Goal: Find specific page/section: Find specific page/section

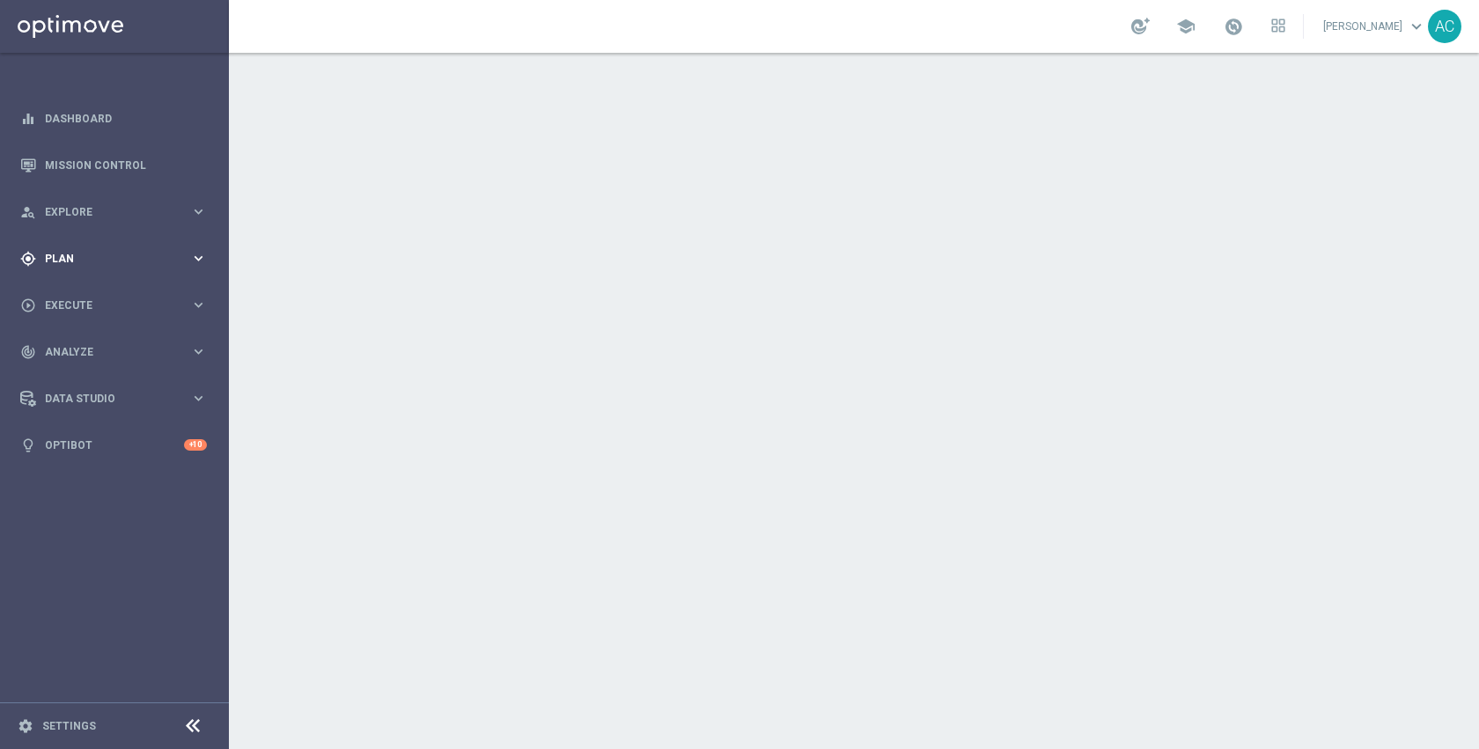
click at [75, 263] on div "gps_fixed Plan" at bounding box center [105, 259] width 170 height 16
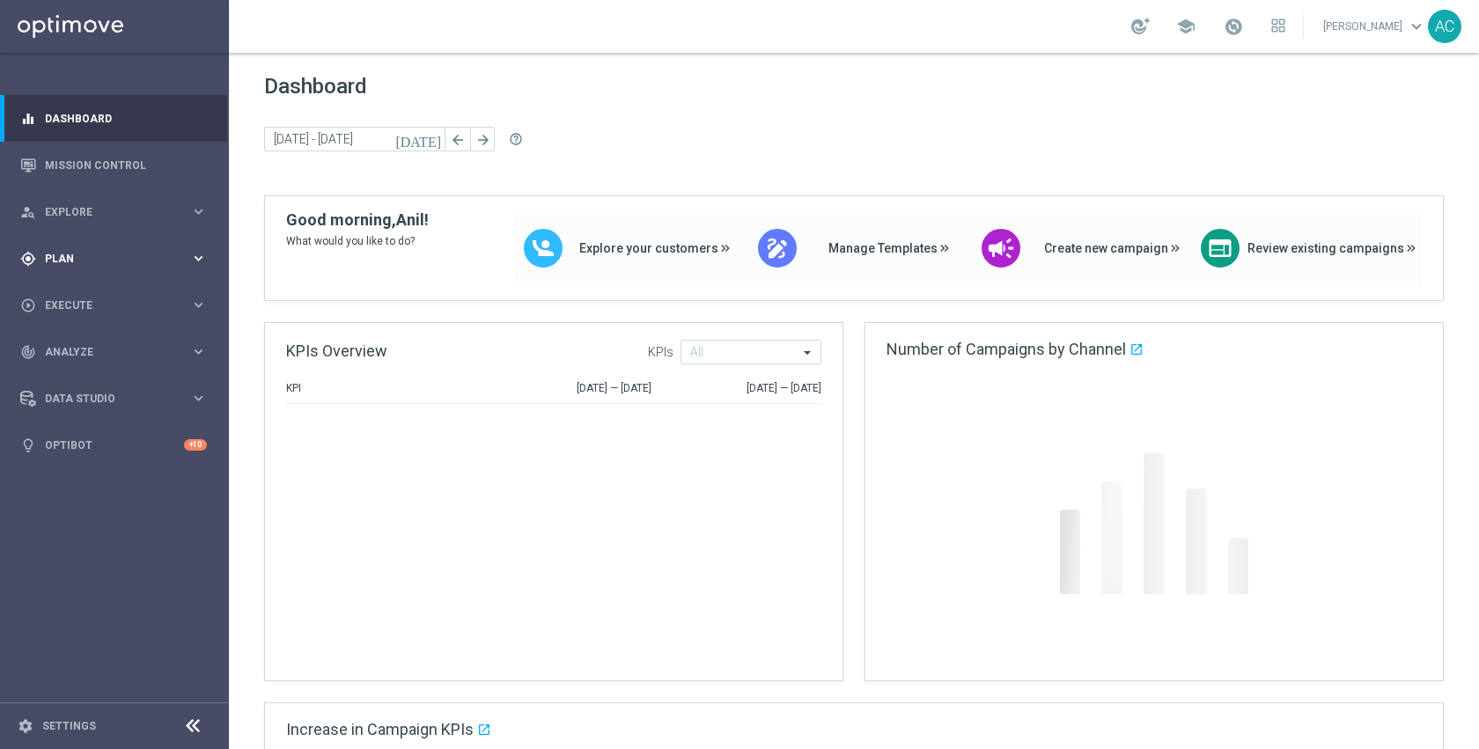
click at [77, 266] on div "gps_fixed Plan" at bounding box center [105, 259] width 170 height 16
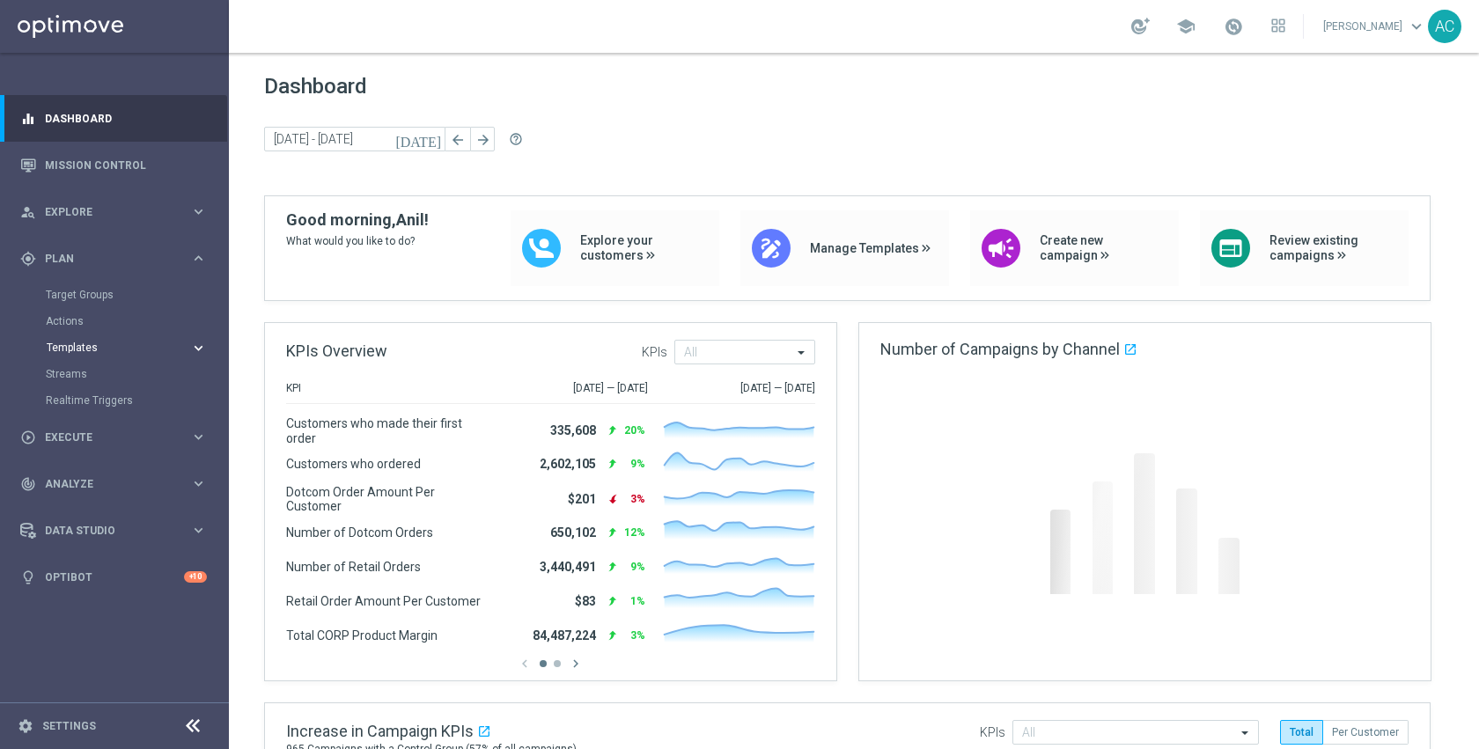
click at [86, 346] on span "Templates" at bounding box center [110, 348] width 126 height 11
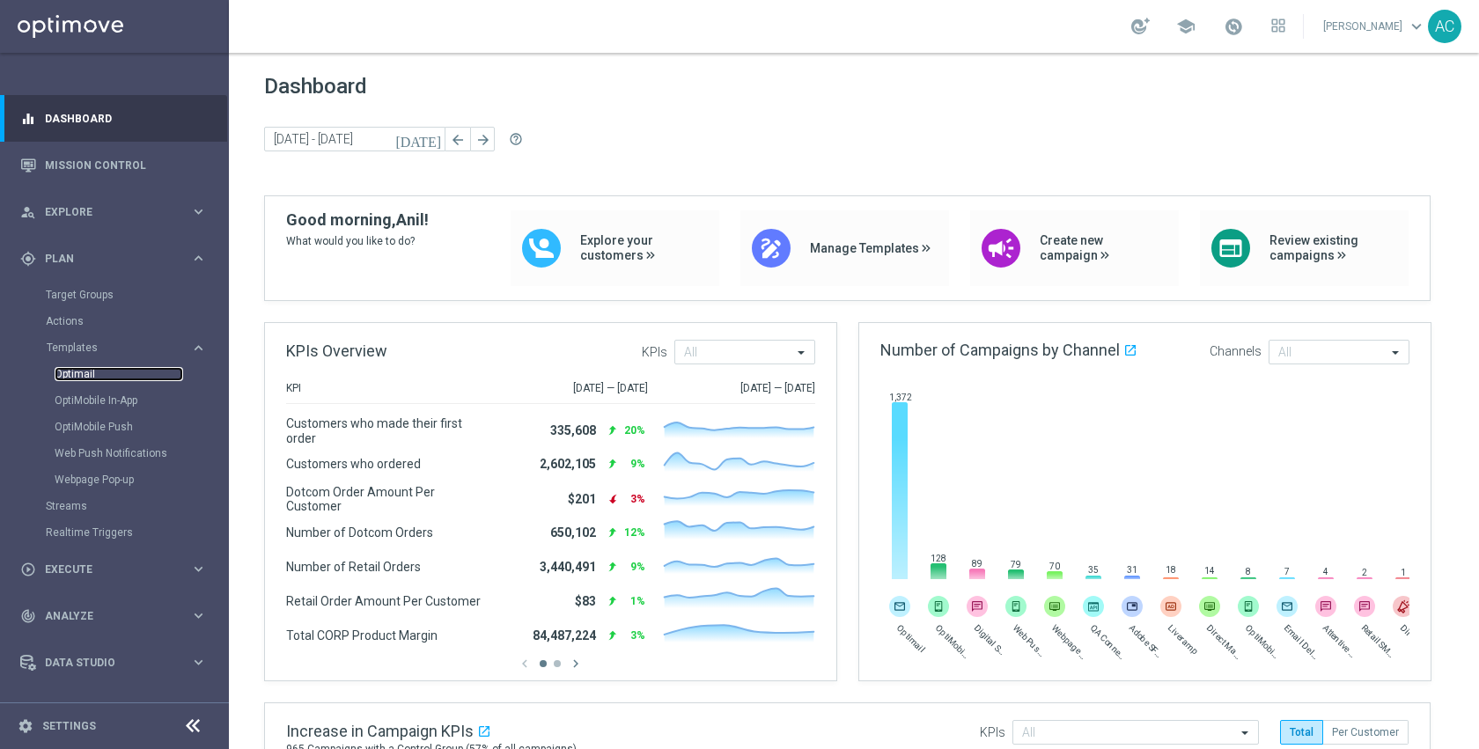
click at [86, 371] on link "Optimail" at bounding box center [119, 374] width 129 height 14
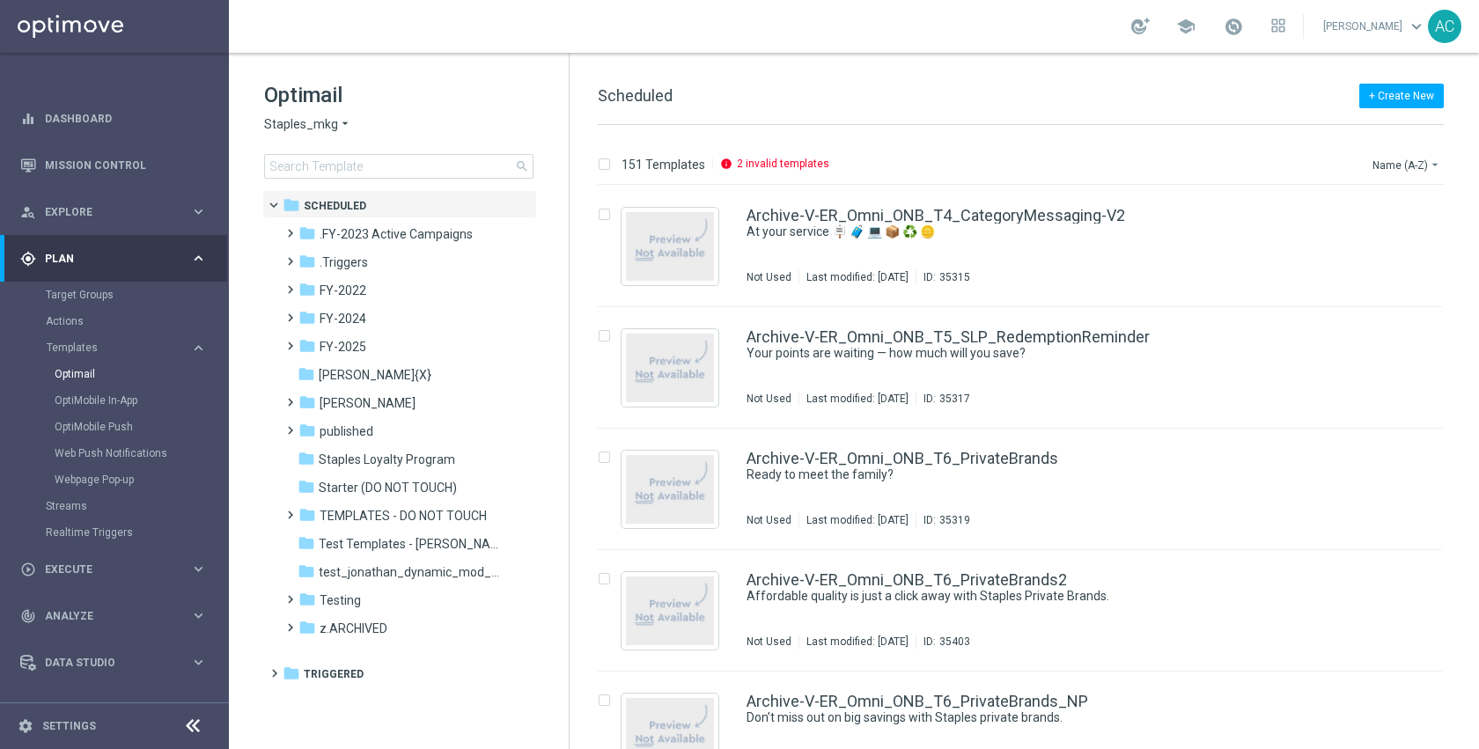
click at [327, 130] on span "Staples_mkg" at bounding box center [301, 124] width 74 height 17
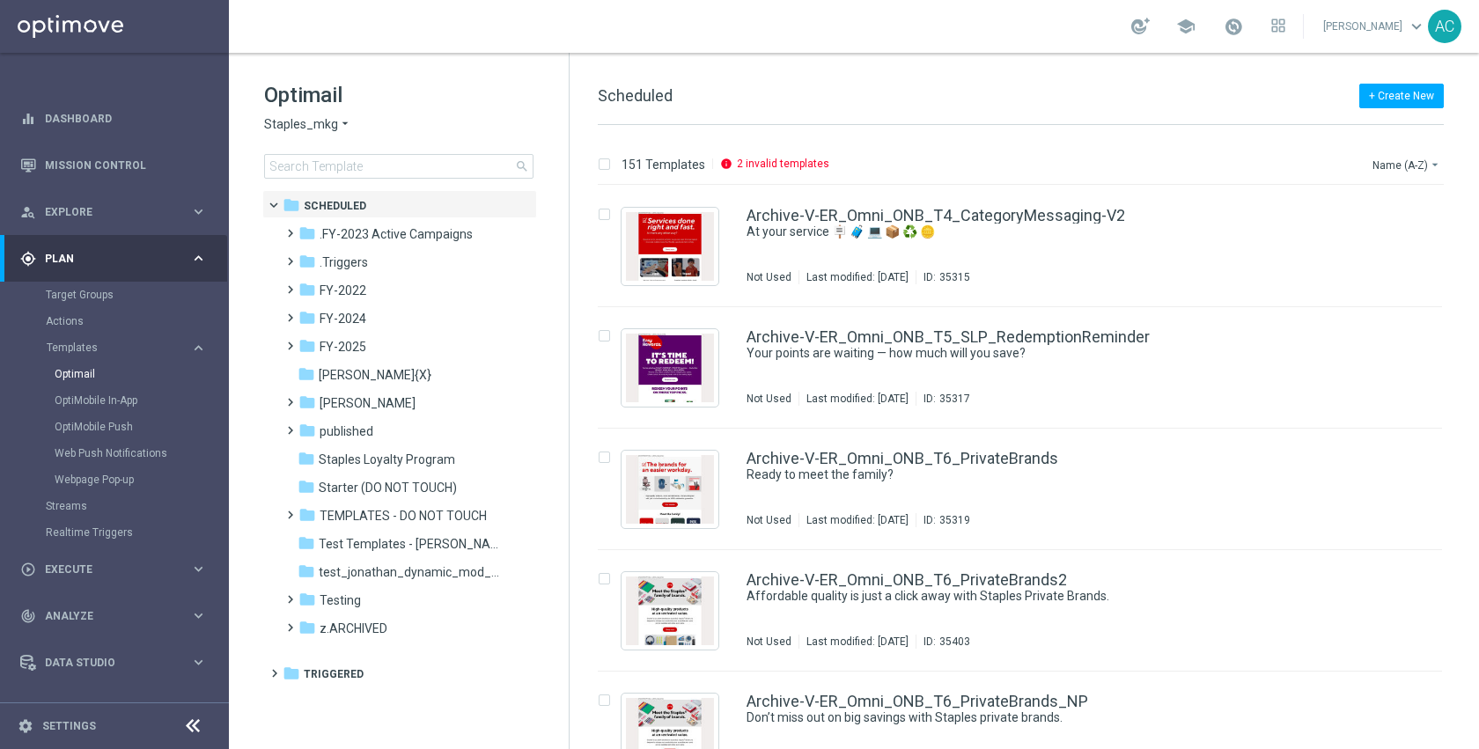
click at [446, 92] on h1 "Optimail" at bounding box center [398, 95] width 269 height 28
click at [395, 431] on div "folder published" at bounding box center [400, 432] width 203 height 20
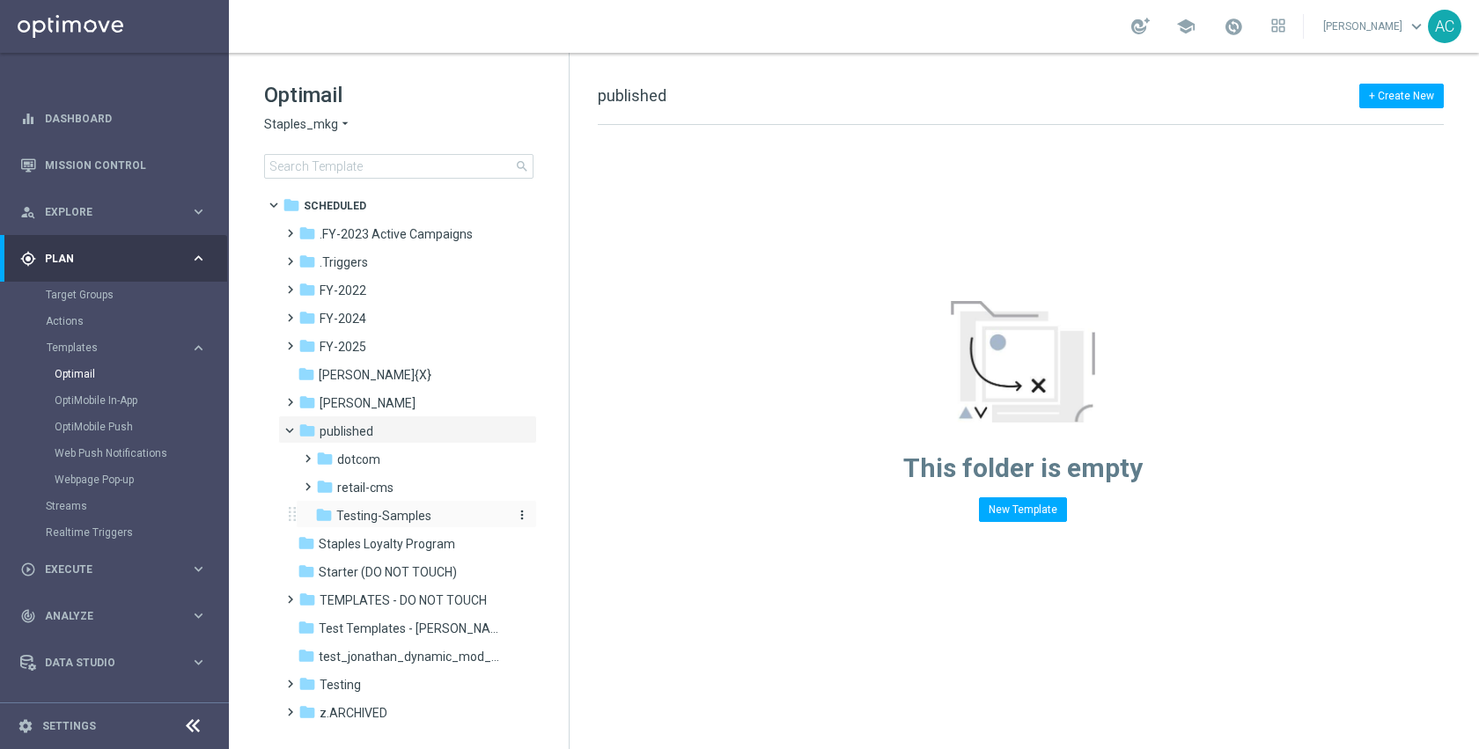
click at [414, 522] on span "Testing-Samples" at bounding box center [383, 516] width 95 height 16
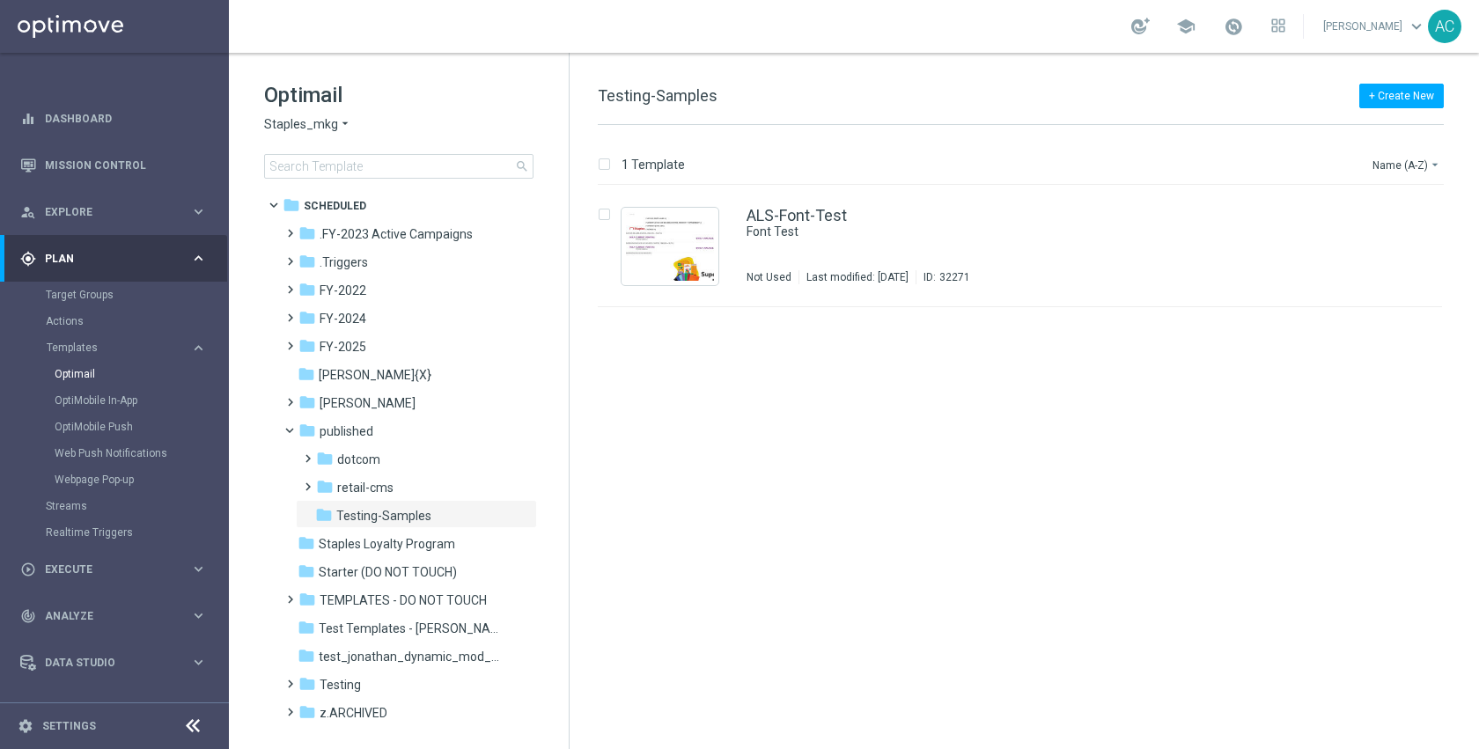
click at [330, 132] on span "Staples_mkg" at bounding box center [301, 124] width 74 height 17
click at [452, 106] on h1 "Optimail" at bounding box center [398, 95] width 269 height 28
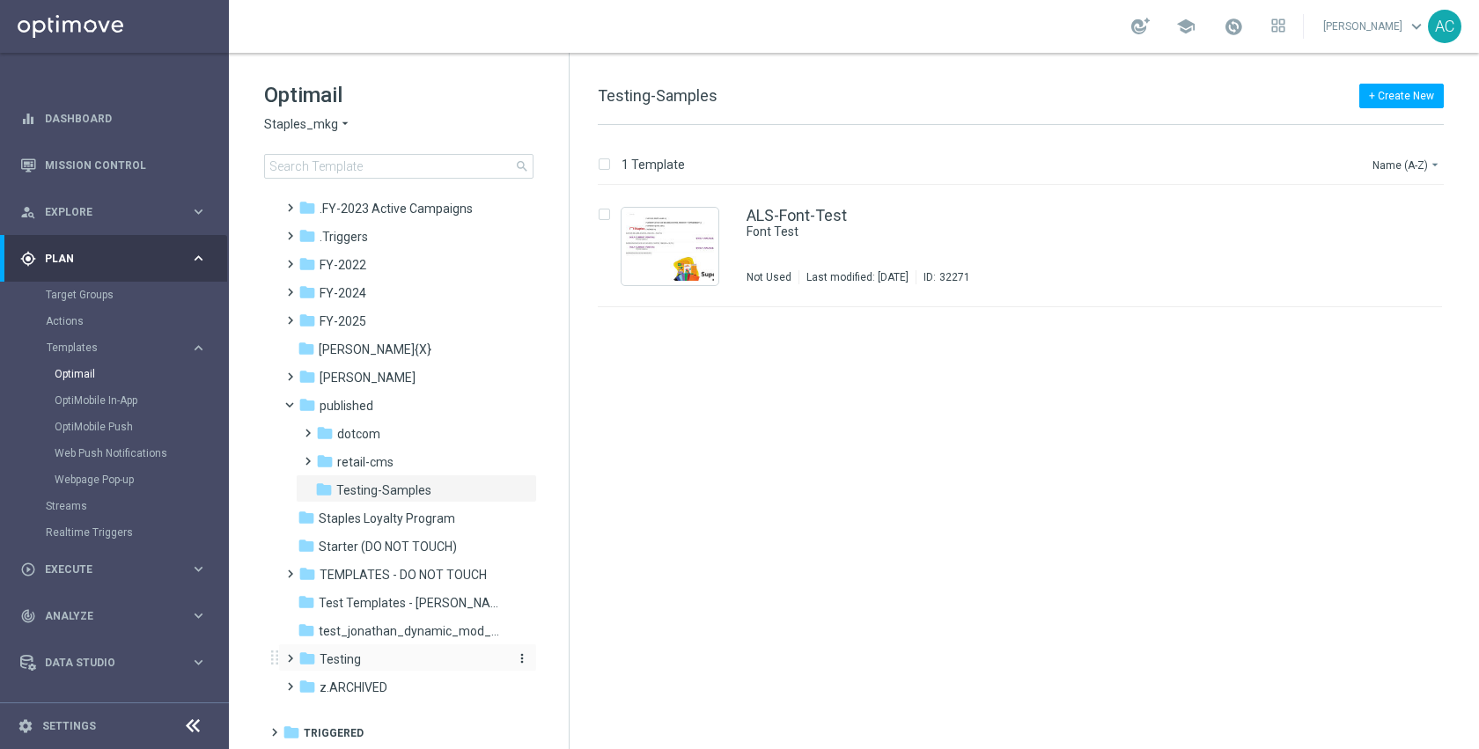
click at [347, 664] on span "Testing" at bounding box center [340, 660] width 41 height 16
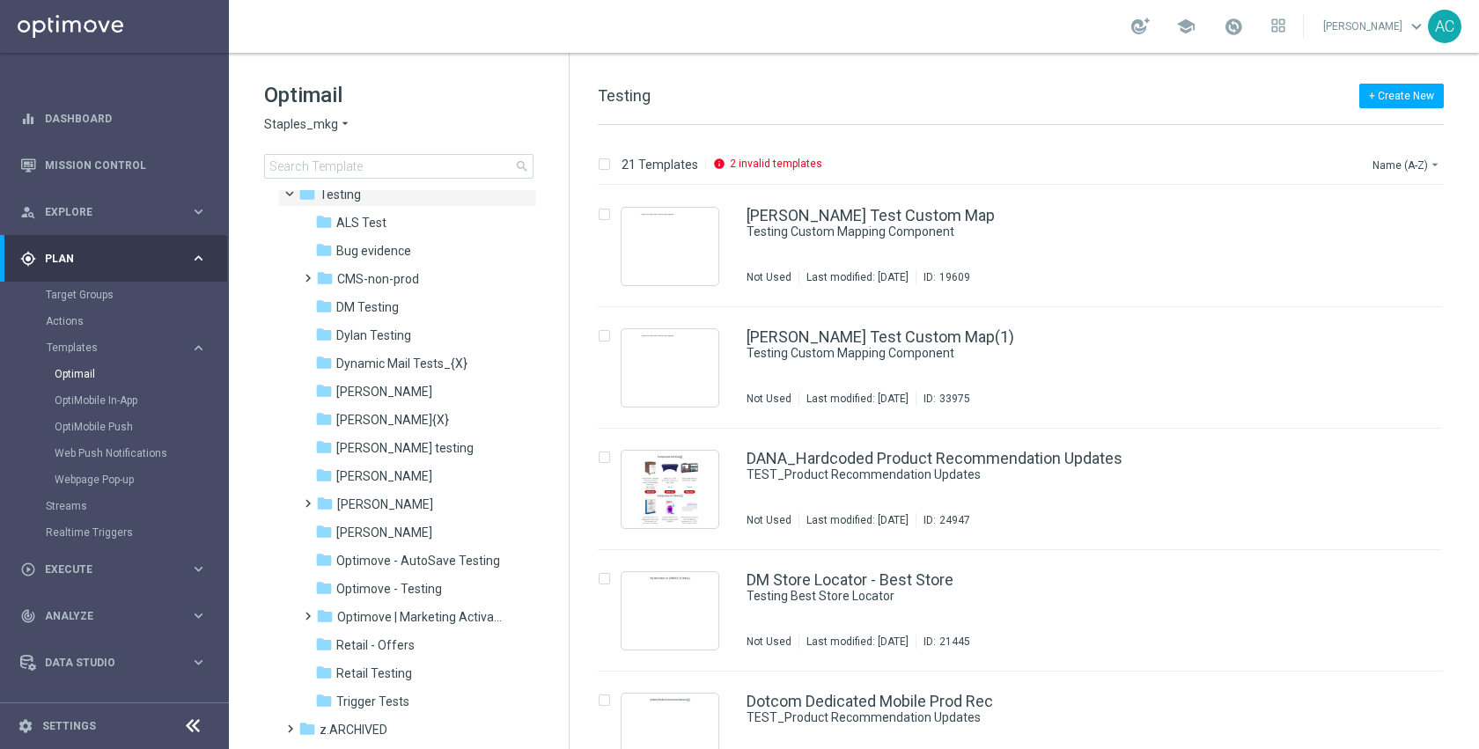
scroll to position [533, 0]
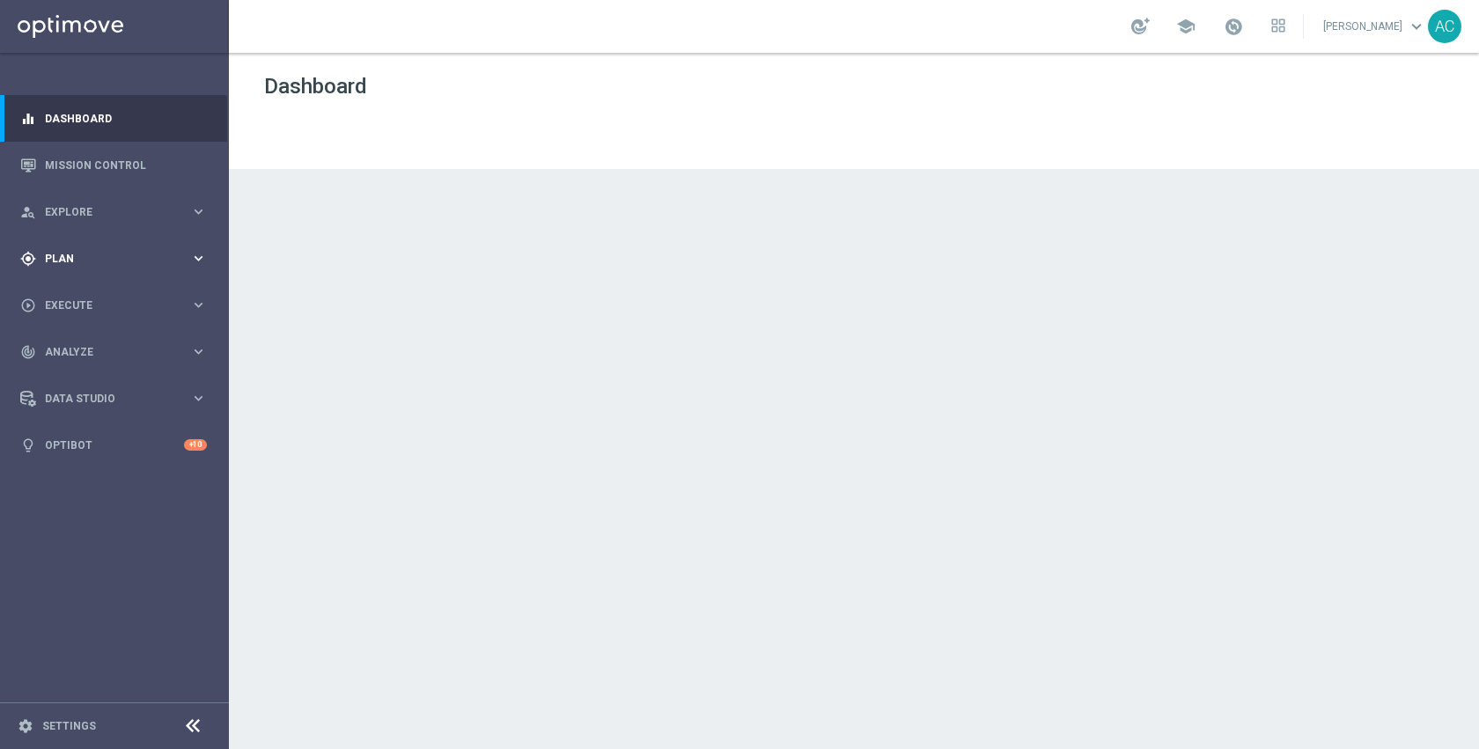
click at [84, 258] on span "Plan" at bounding box center [117, 259] width 145 height 11
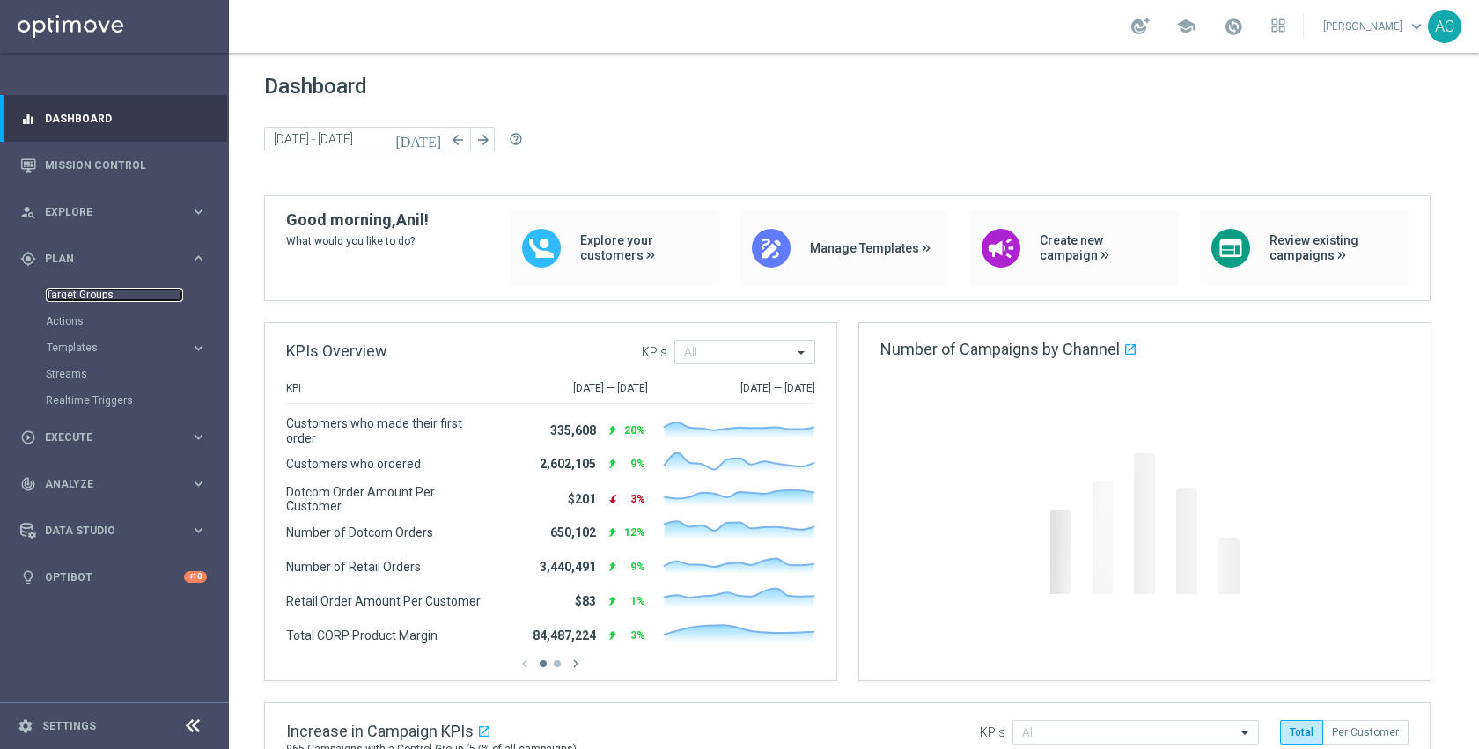
click at [82, 293] on link "Target Groups" at bounding box center [114, 295] width 137 height 14
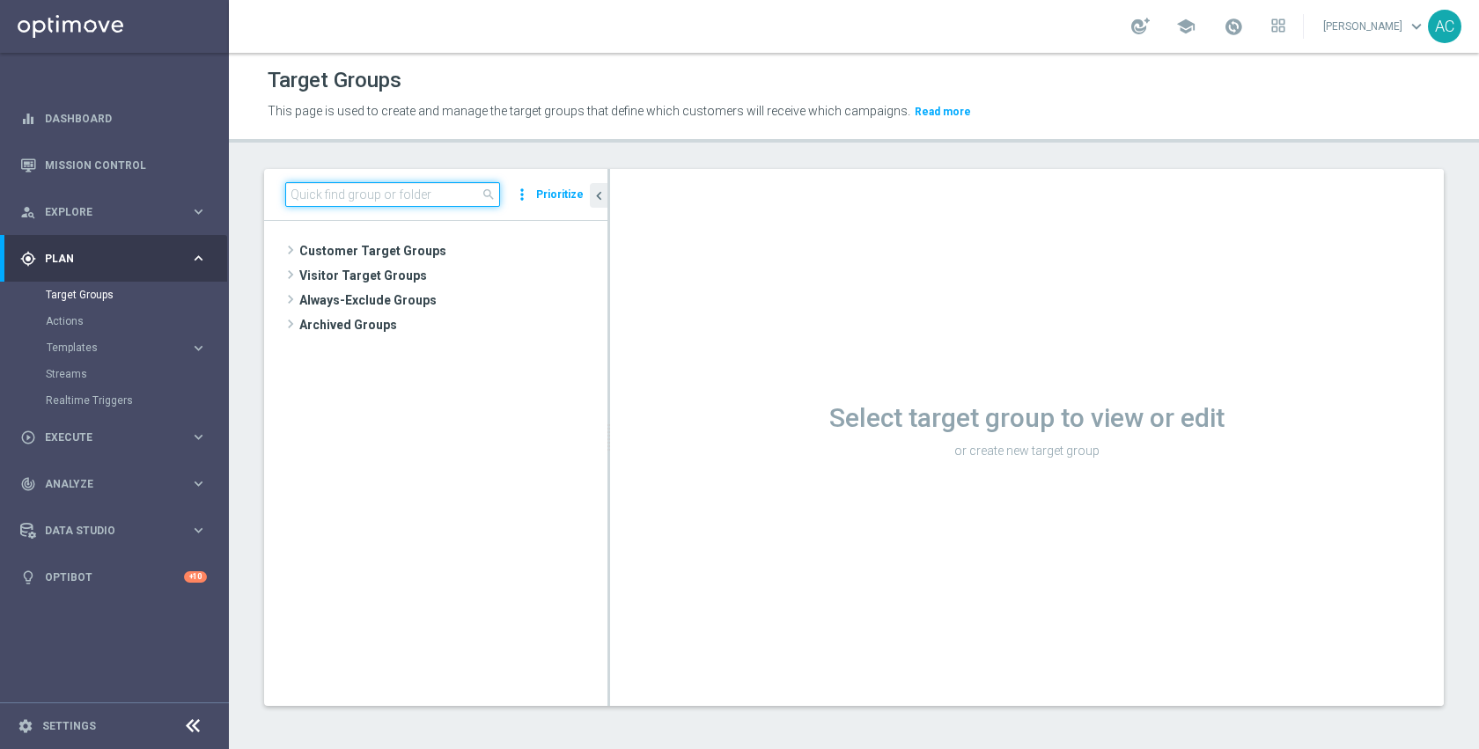
click at [380, 188] on input at bounding box center [392, 194] width 215 height 25
paste input "ED_Omni_Postits_Freebie_81325"
type input "ED_Omni_Postits_Freebie_81325"
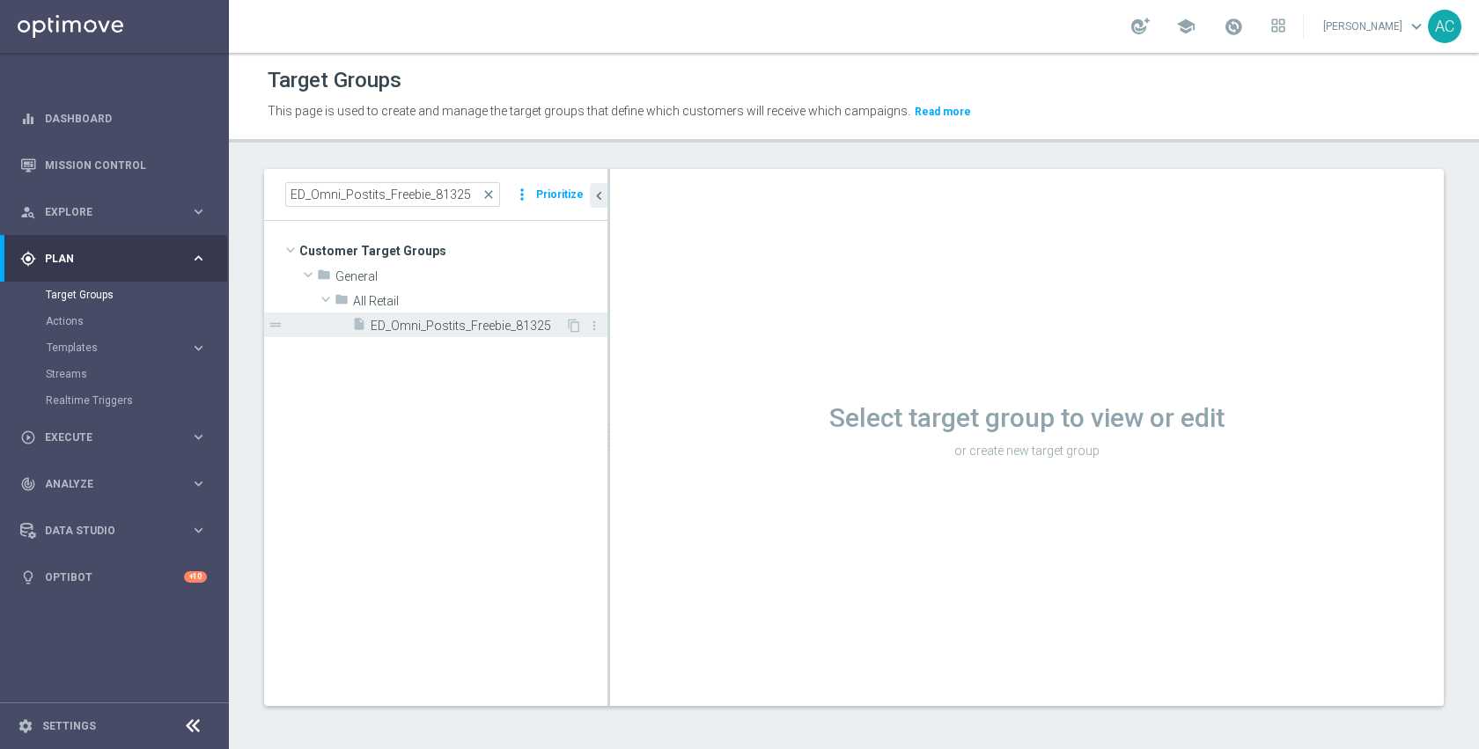
click at [410, 321] on span "ED_Omni_Postits_Freebie_81325" at bounding box center [468, 326] width 195 height 15
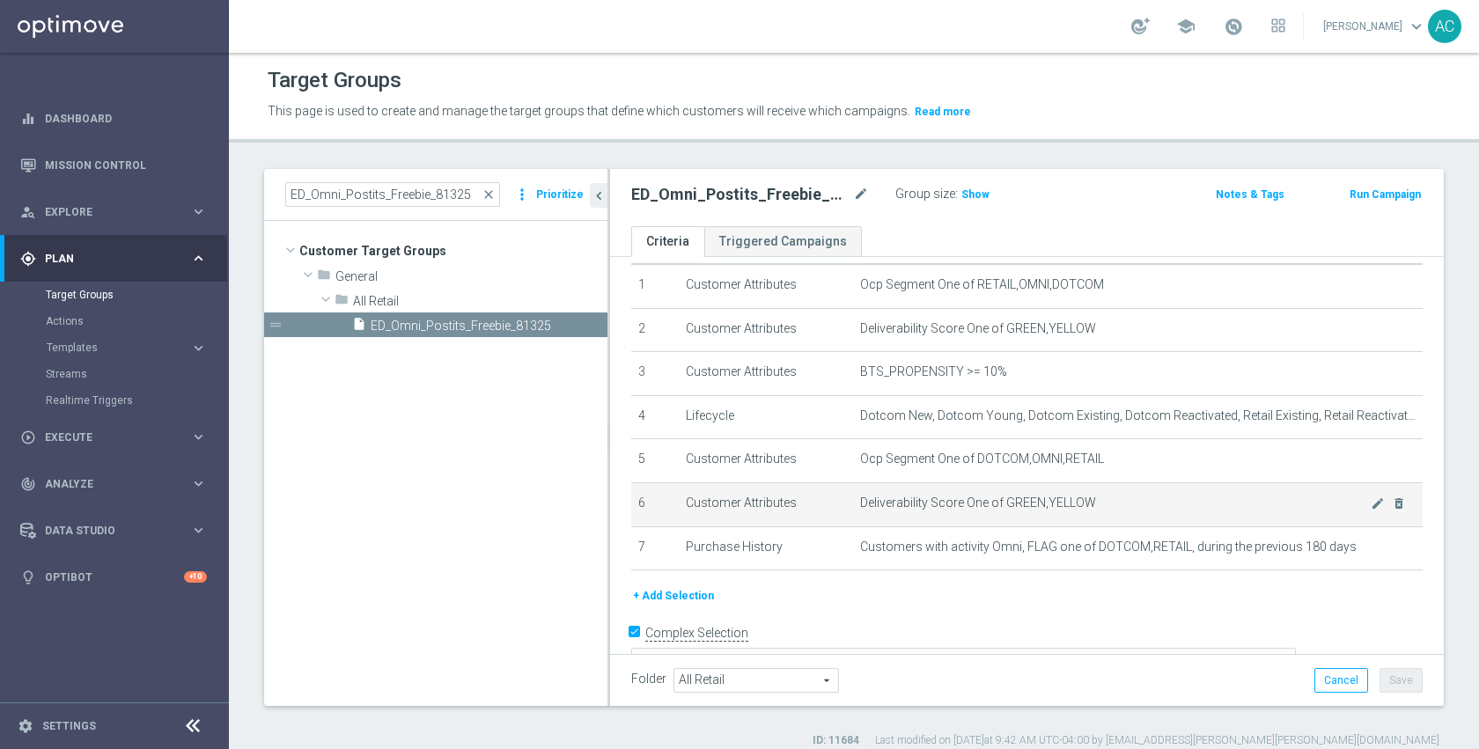
scroll to position [50, 0]
